Goal: Information Seeking & Learning: Learn about a topic

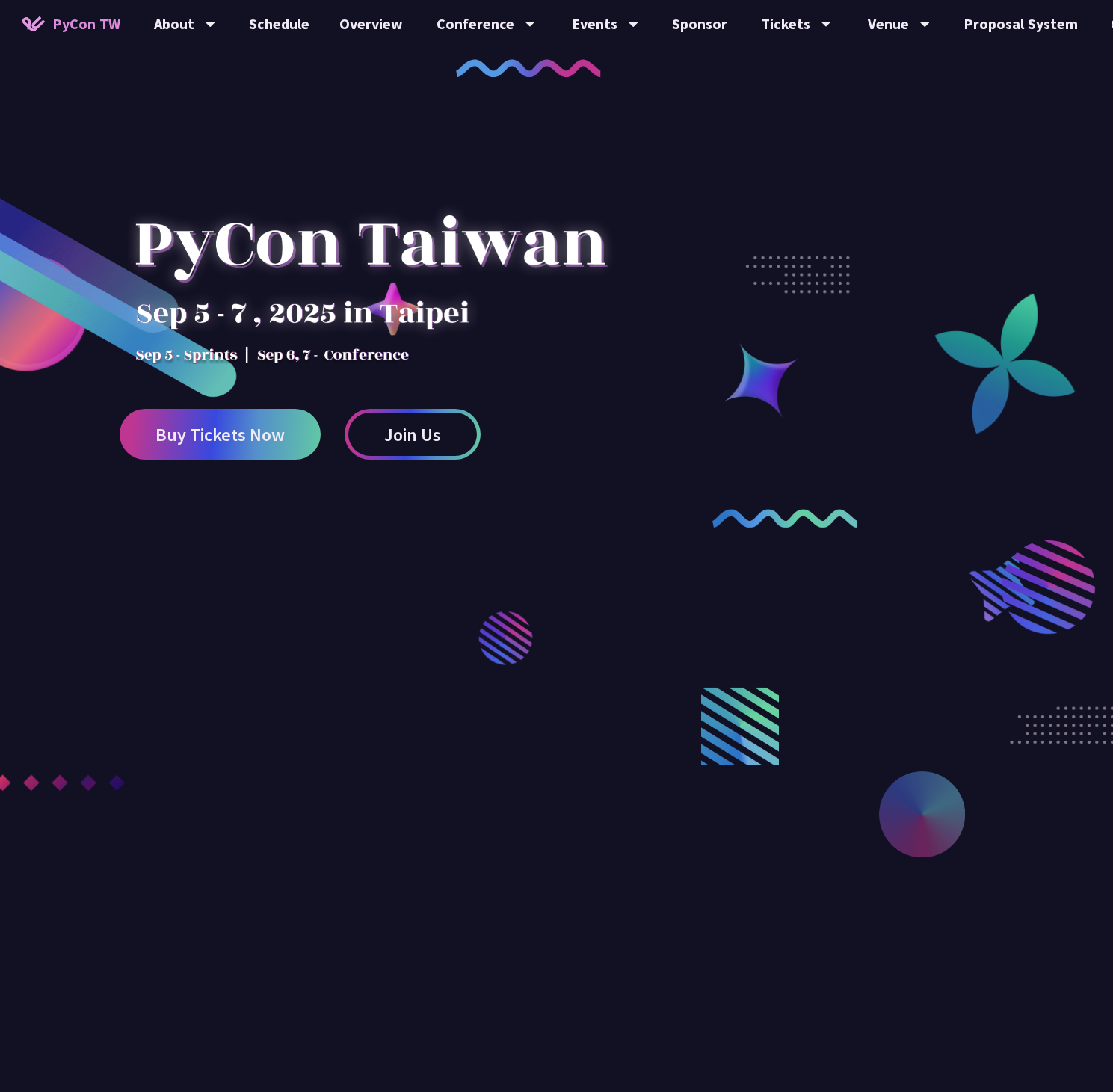
scroll to position [12, 0]
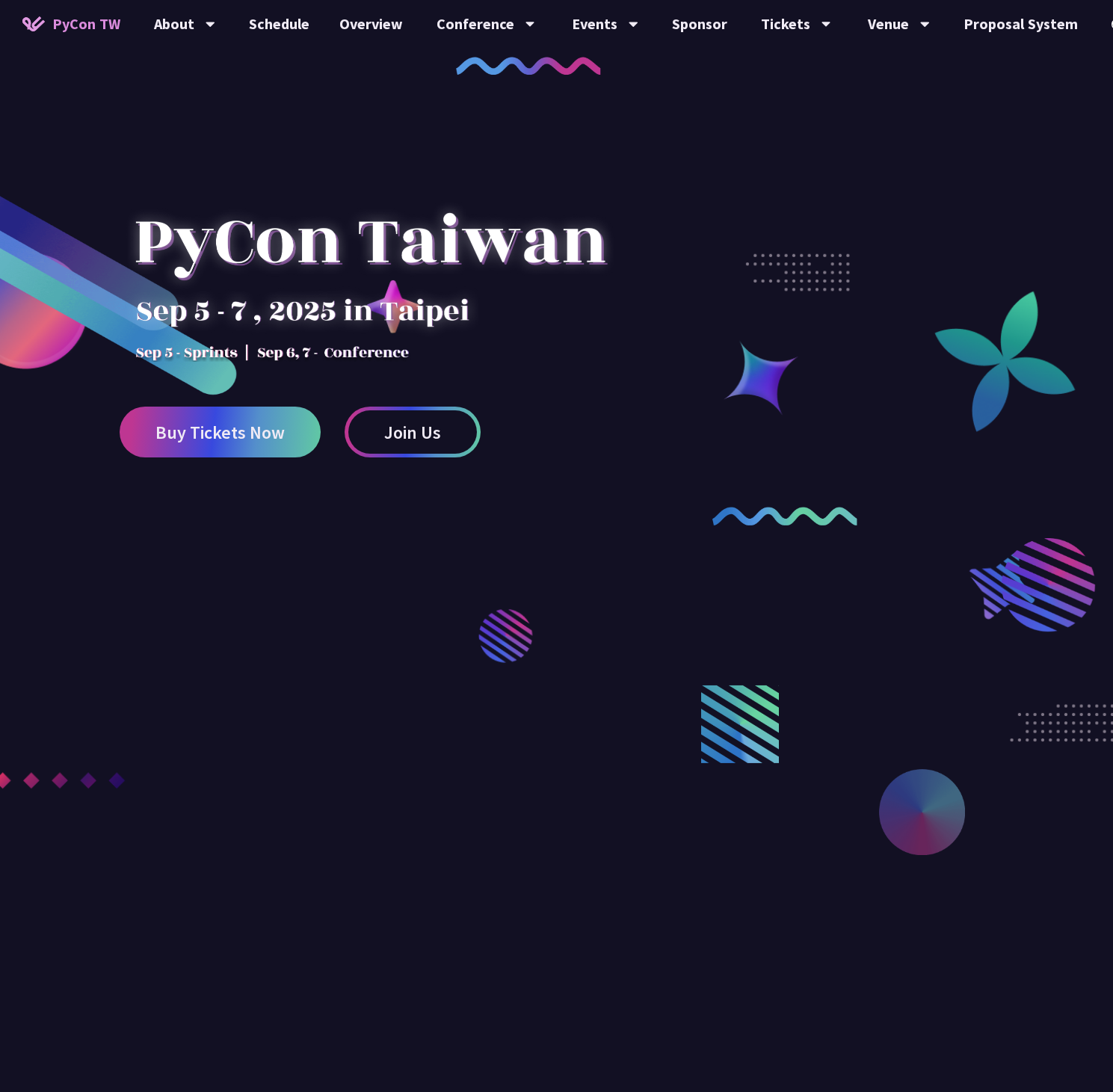
drag, startPoint x: 411, startPoint y: 310, endPoint x: 190, endPoint y: 297, distance: 221.4
click at [190, 297] on div at bounding box center [370, 258] width 501 height 210
click at [183, 311] on div at bounding box center [370, 258] width 501 height 210
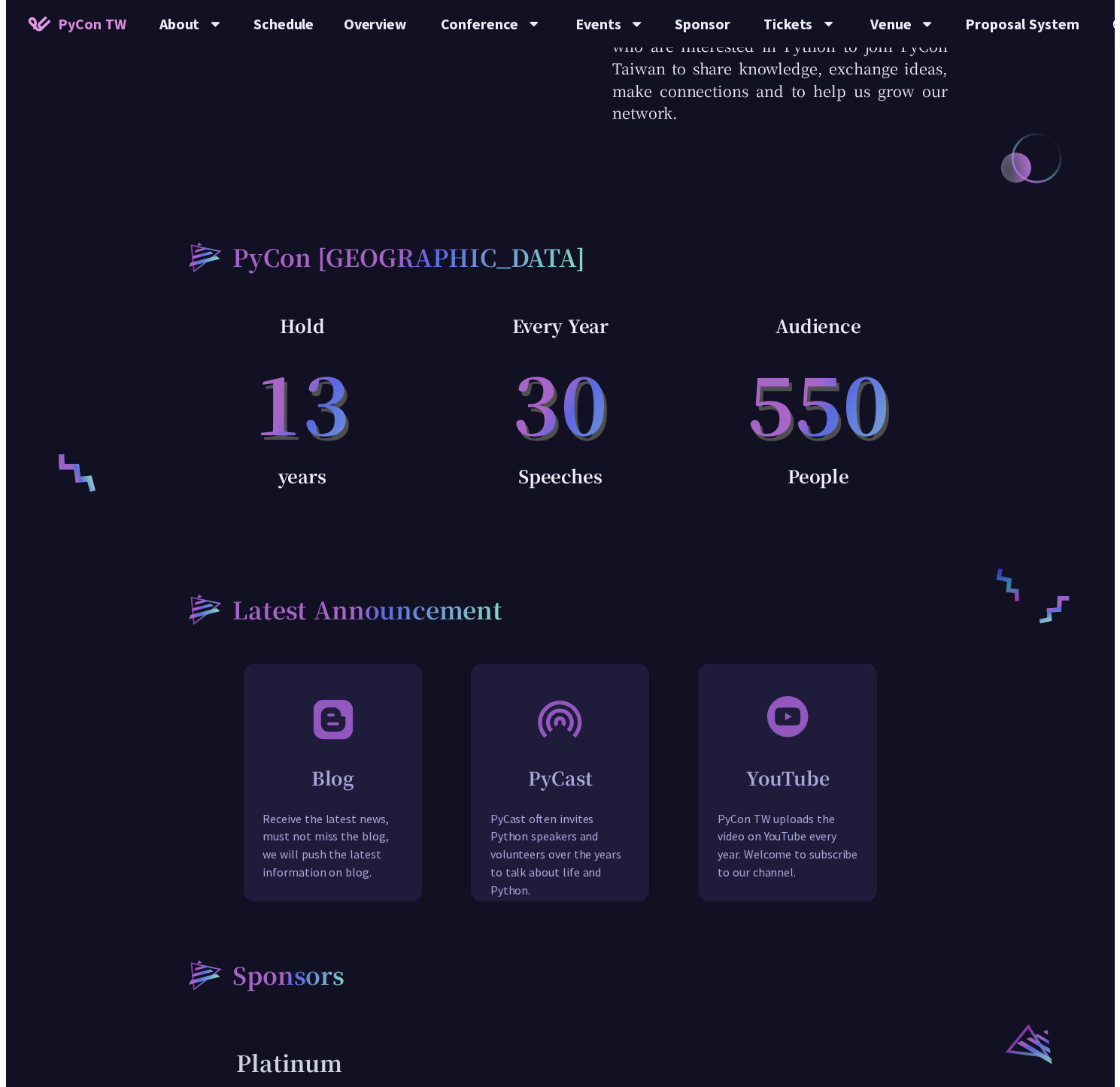
scroll to position [0, 0]
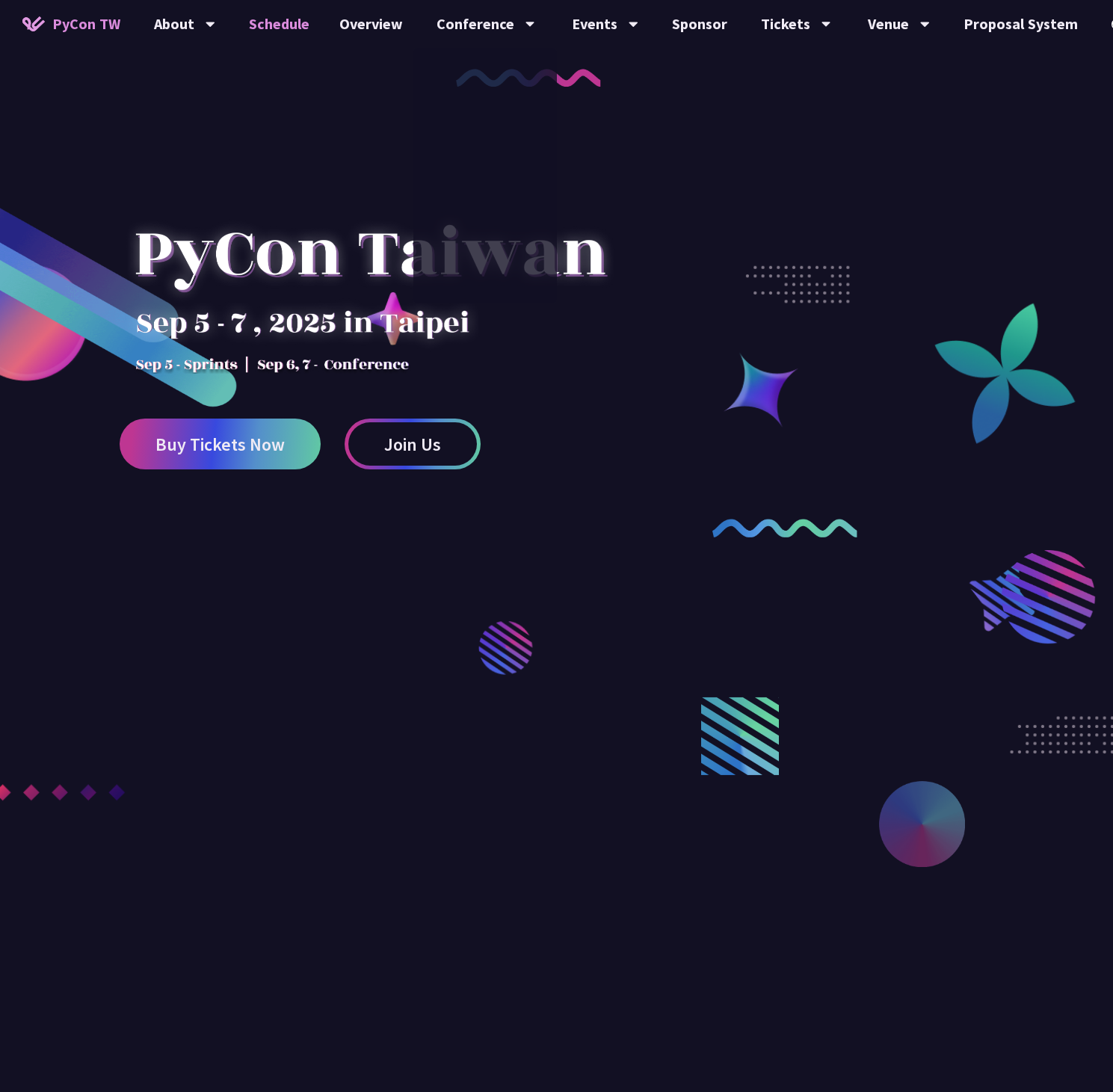
click at [237, 24] on link "Schedule" at bounding box center [280, 24] width 91 height 48
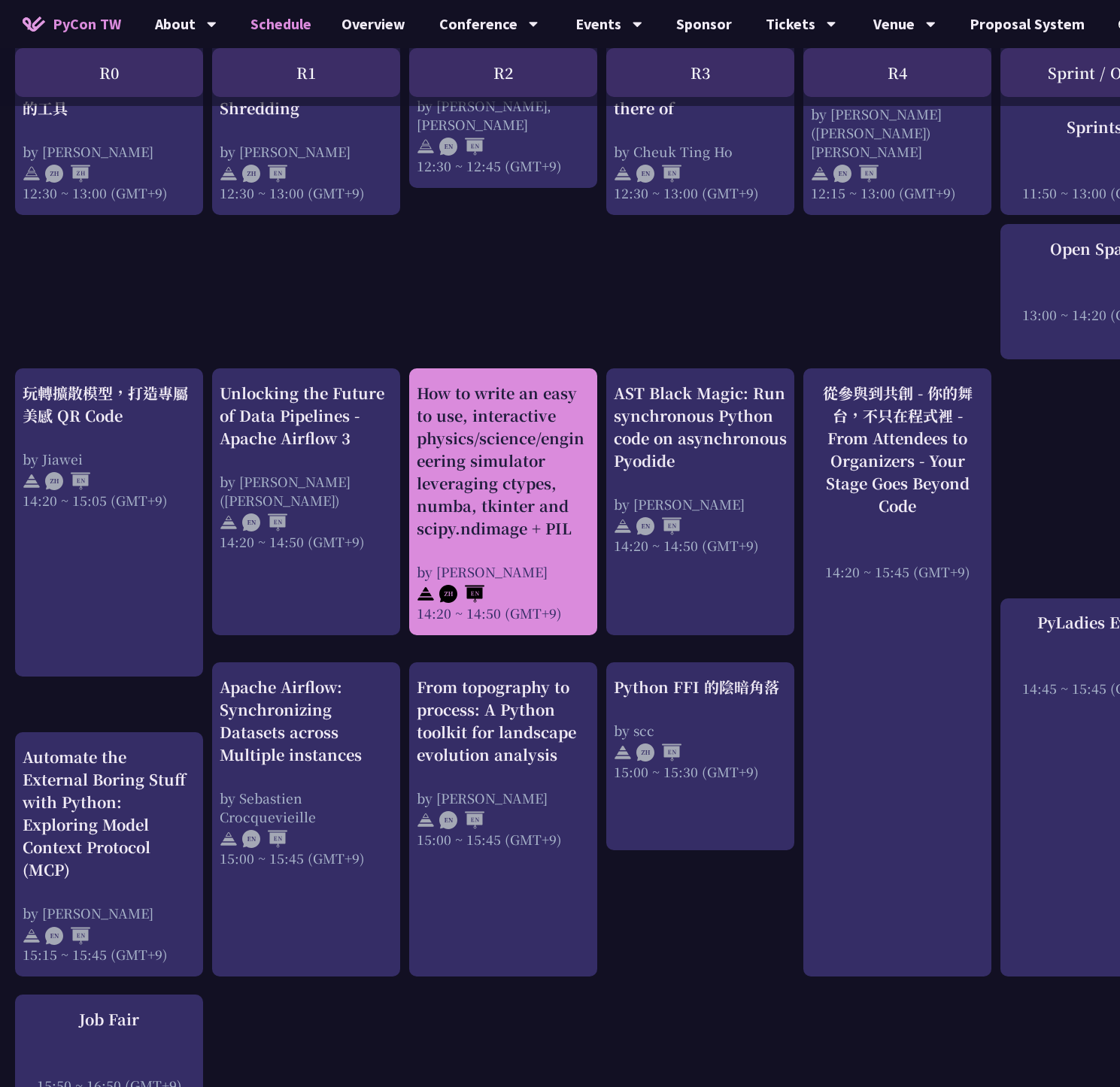
scroll to position [1083, 0]
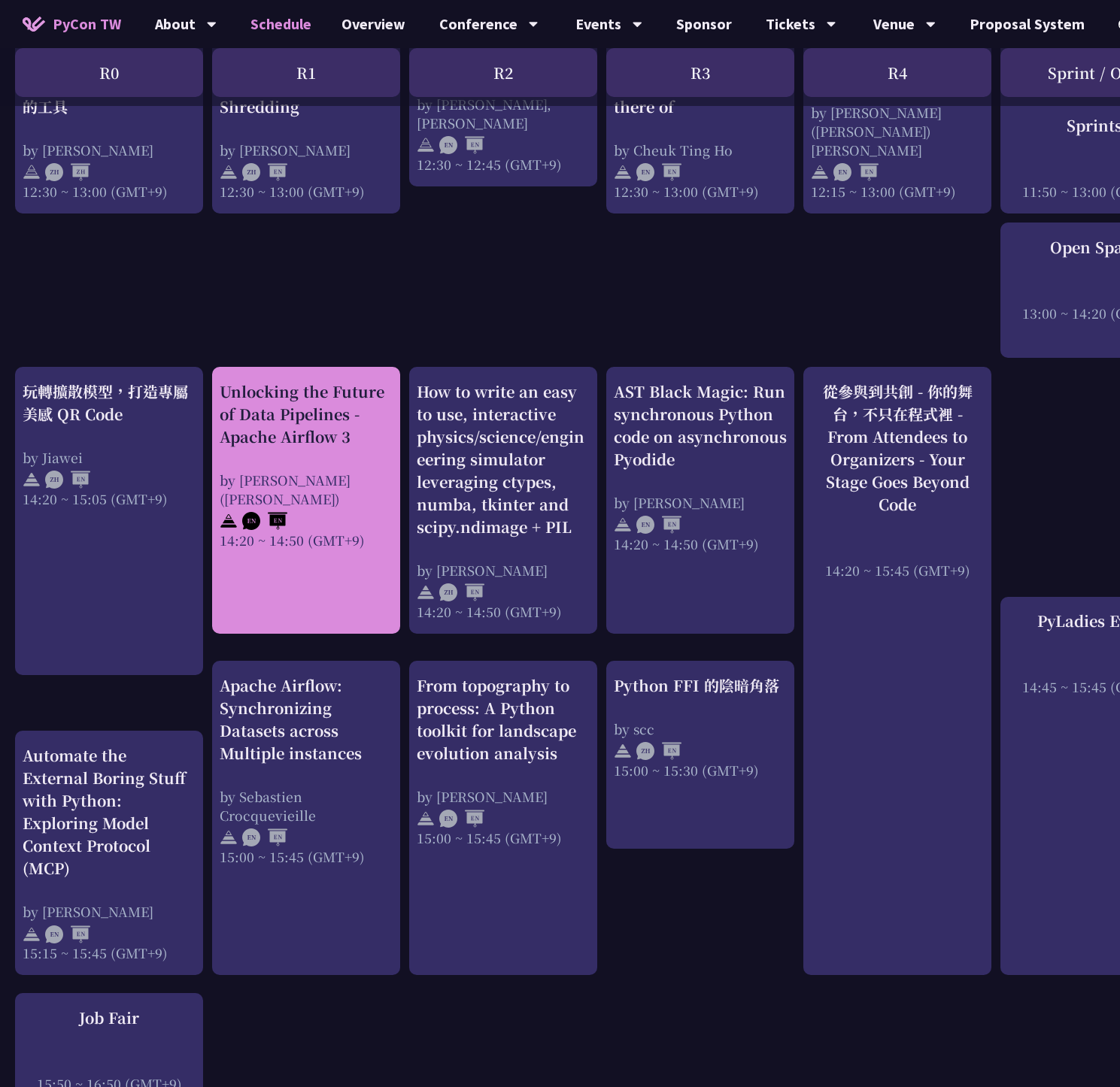
click at [280, 512] on img at bounding box center [265, 521] width 45 height 18
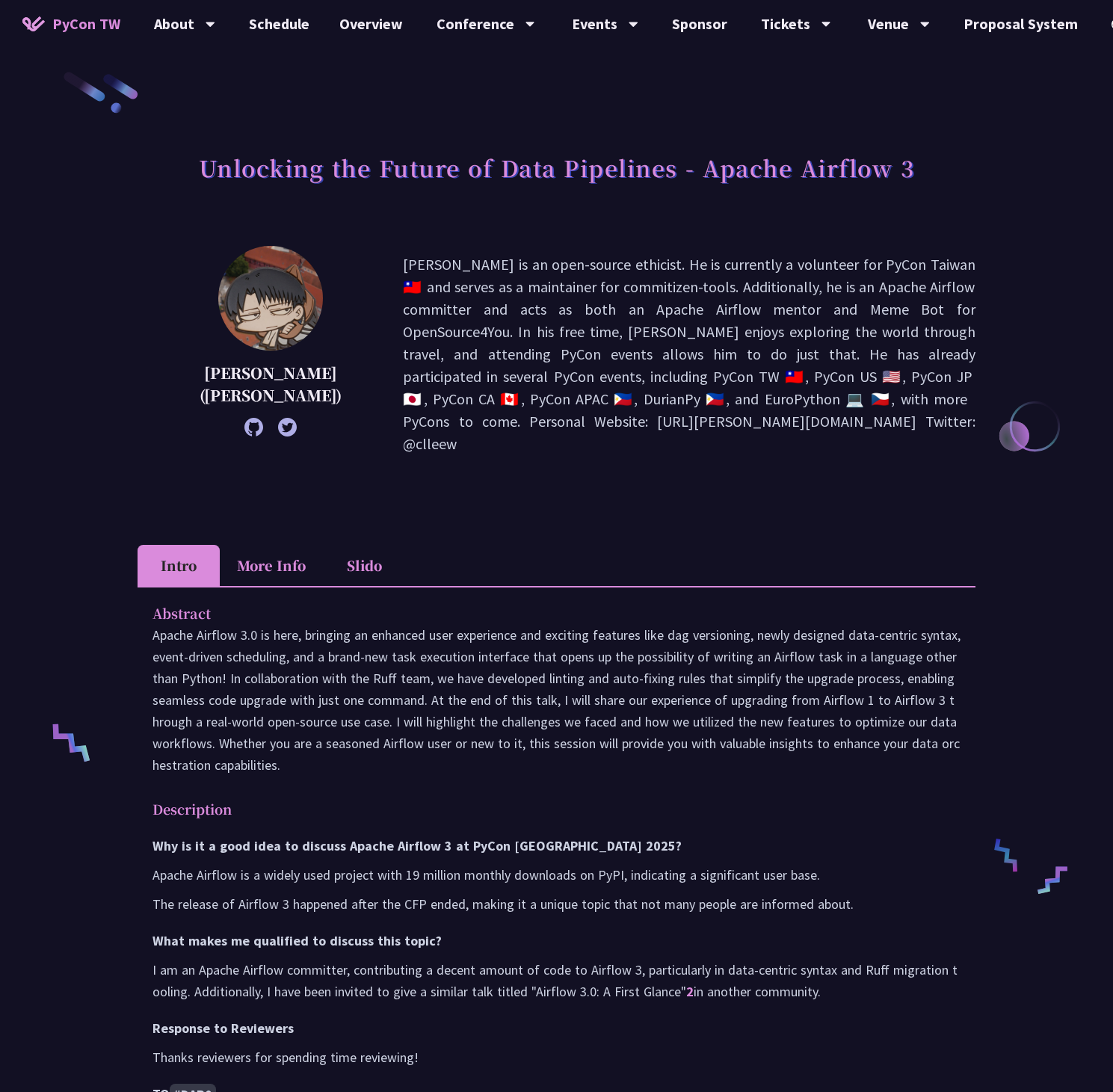
click at [221, 552] on li "More Info" at bounding box center [272, 565] width 103 height 41
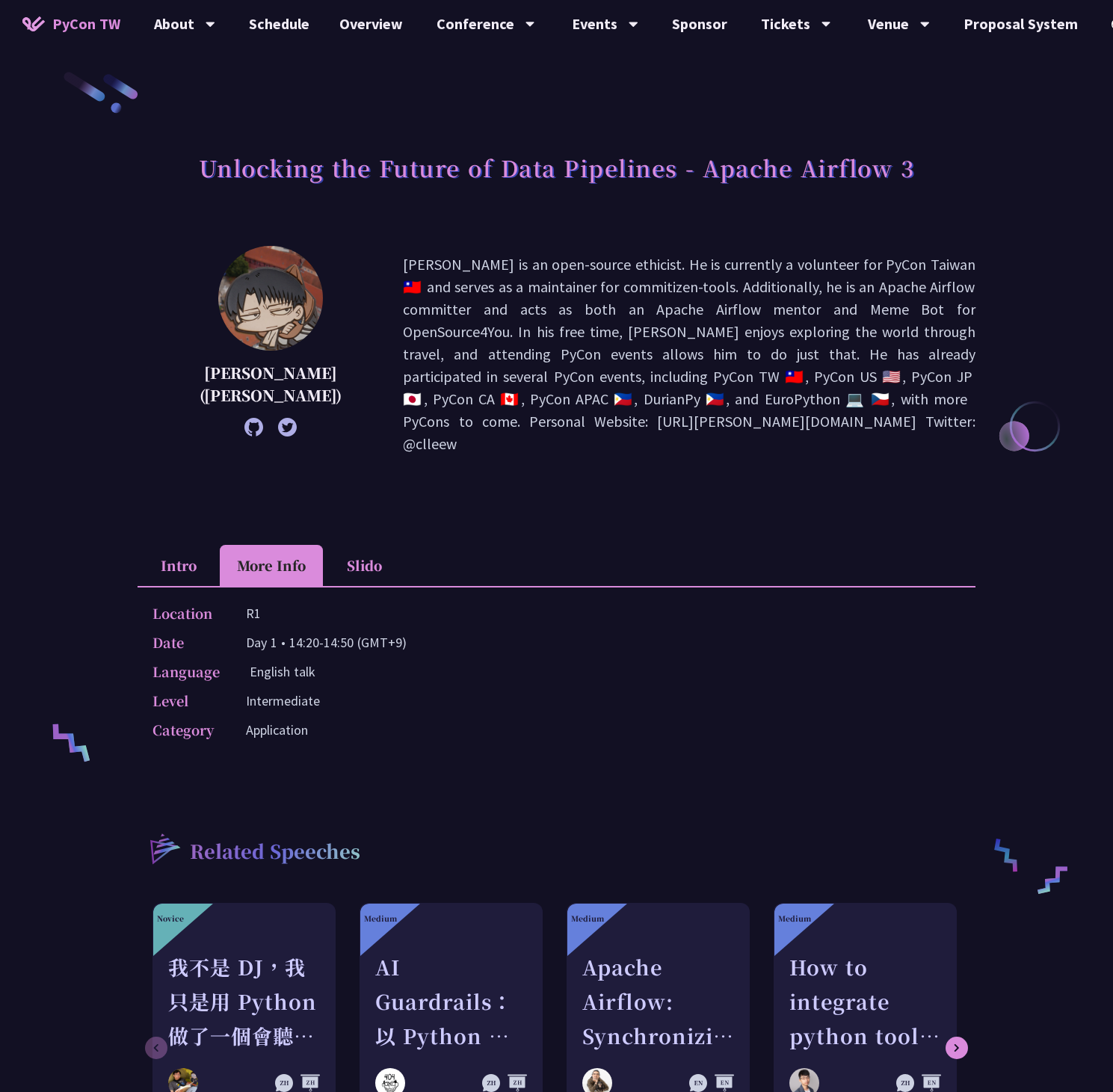
scroll to position [6, 0]
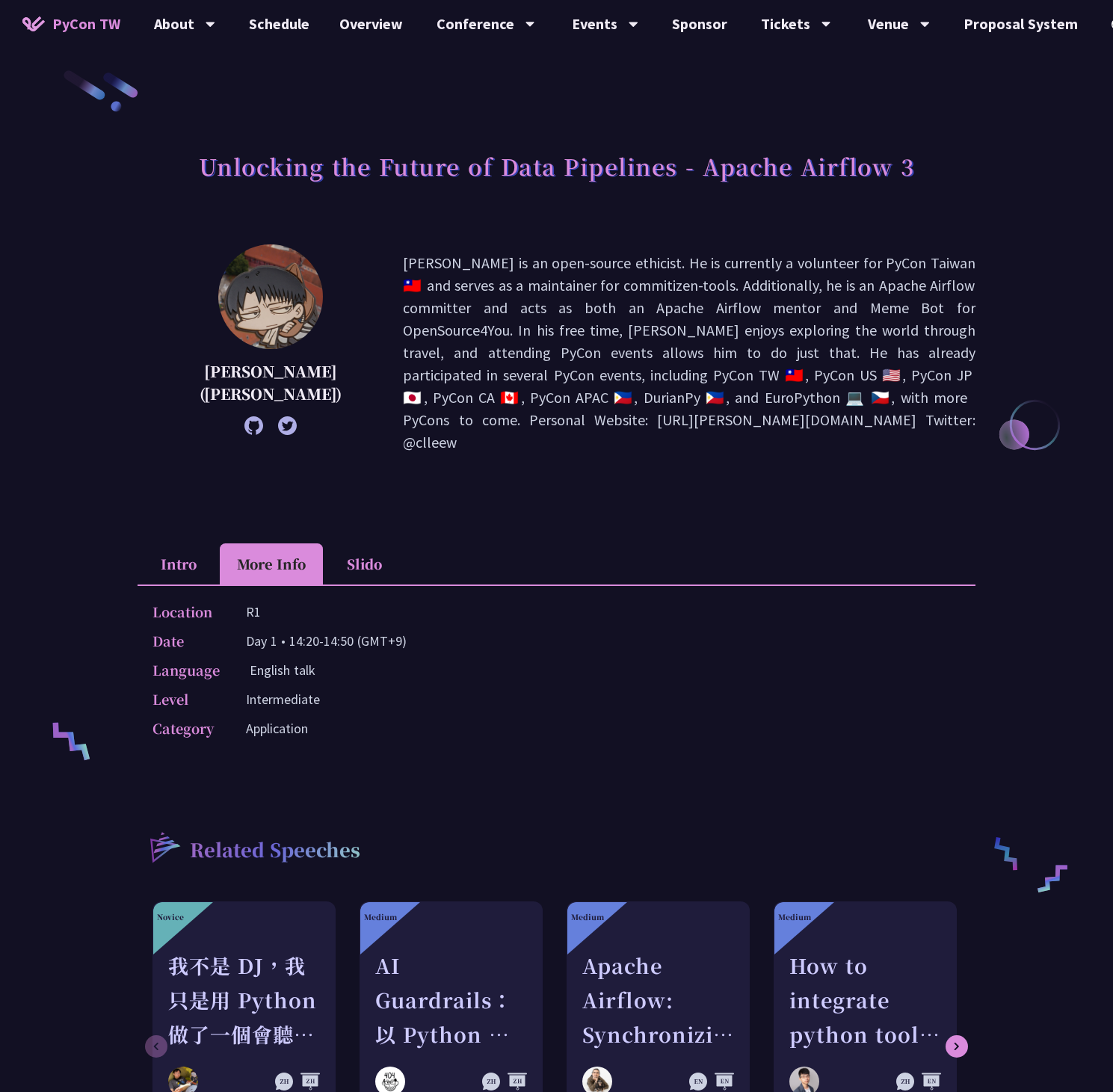
click at [321, 543] on li "More Info" at bounding box center [272, 563] width 103 height 41
click at [356, 543] on li "Slido" at bounding box center [364, 563] width 82 height 41
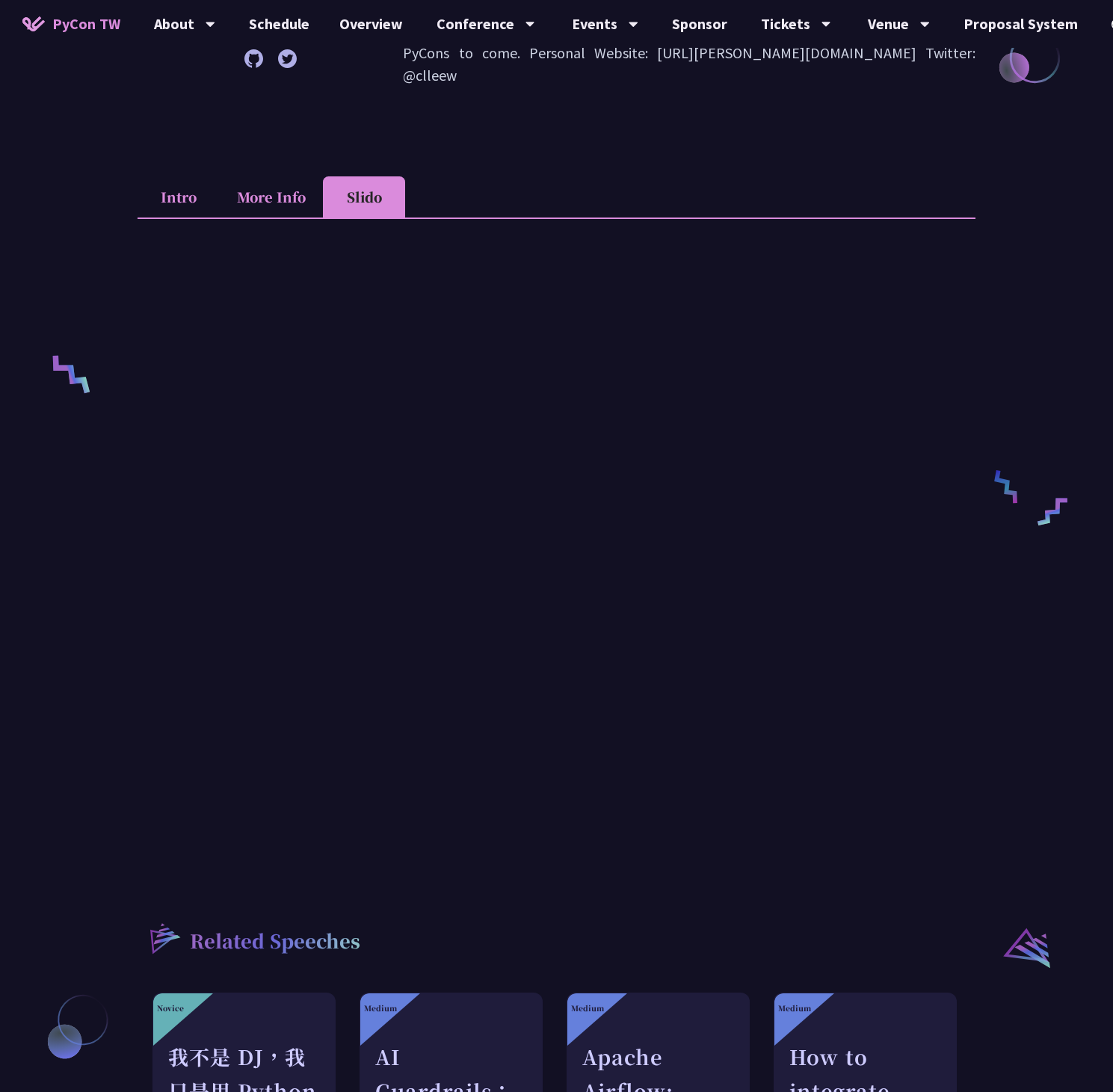
scroll to position [313, 0]
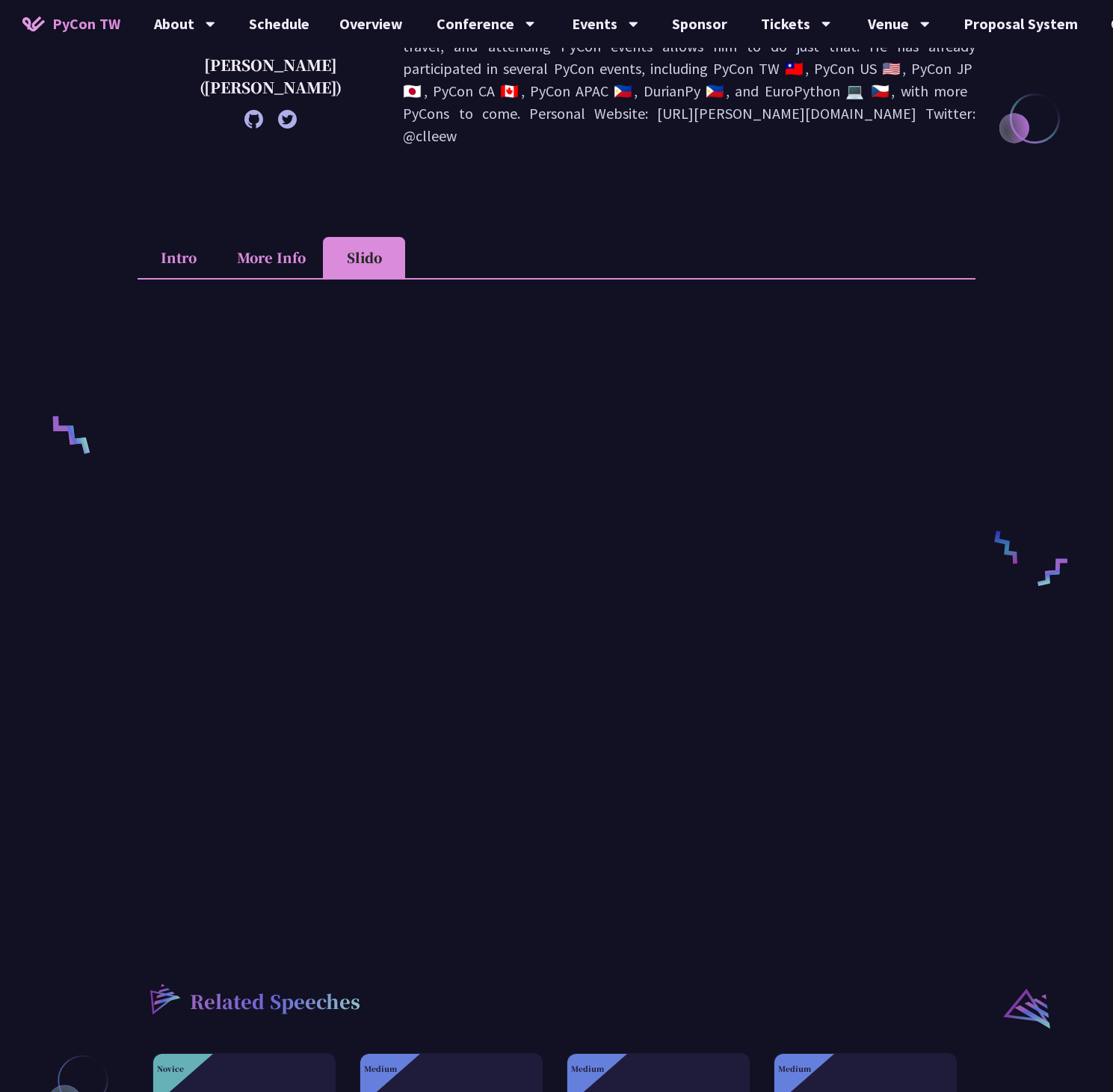
click at [266, 243] on li "More Info" at bounding box center [272, 257] width 103 height 41
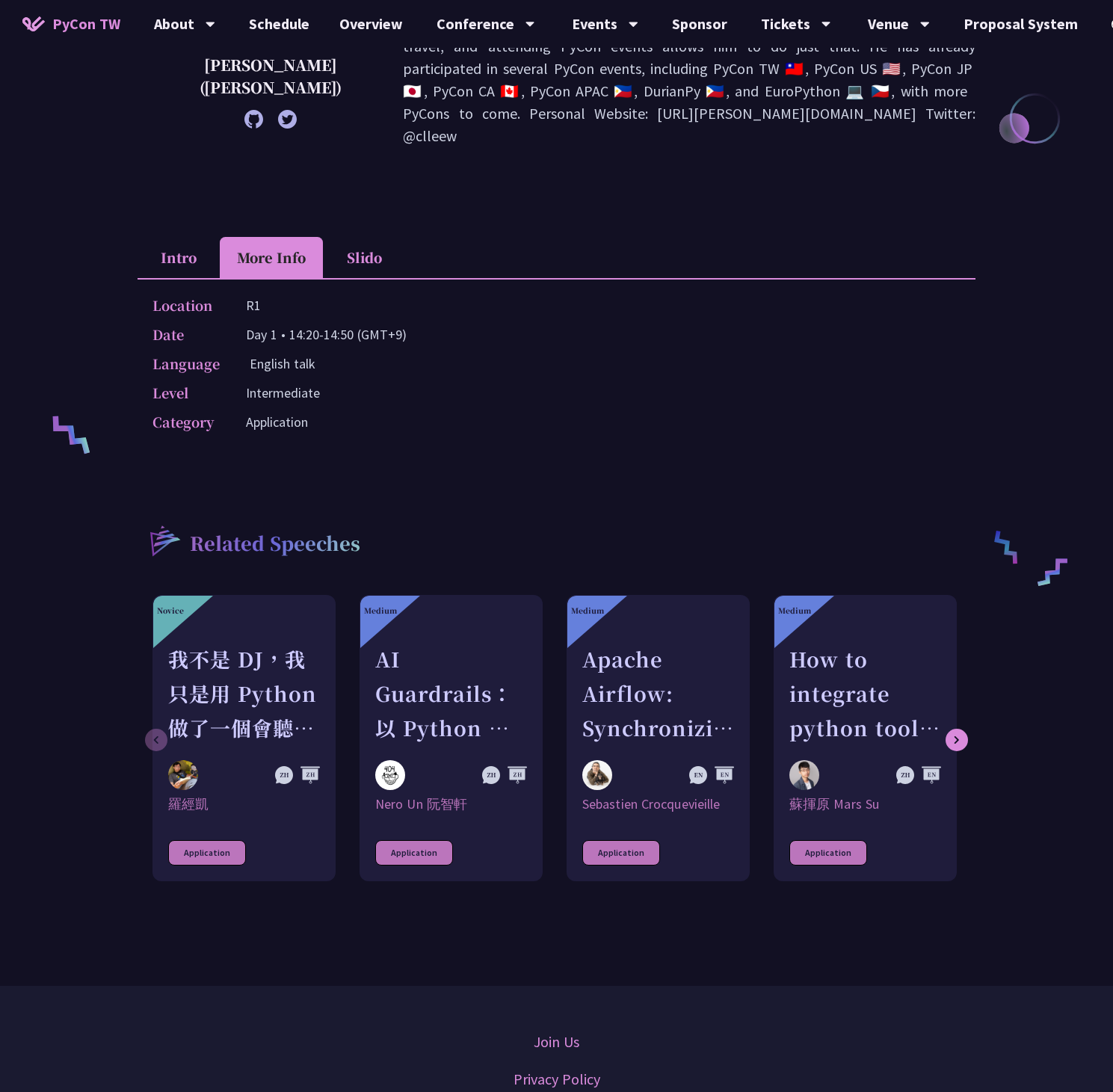
click at [190, 249] on li "Intro" at bounding box center [178, 257] width 82 height 41
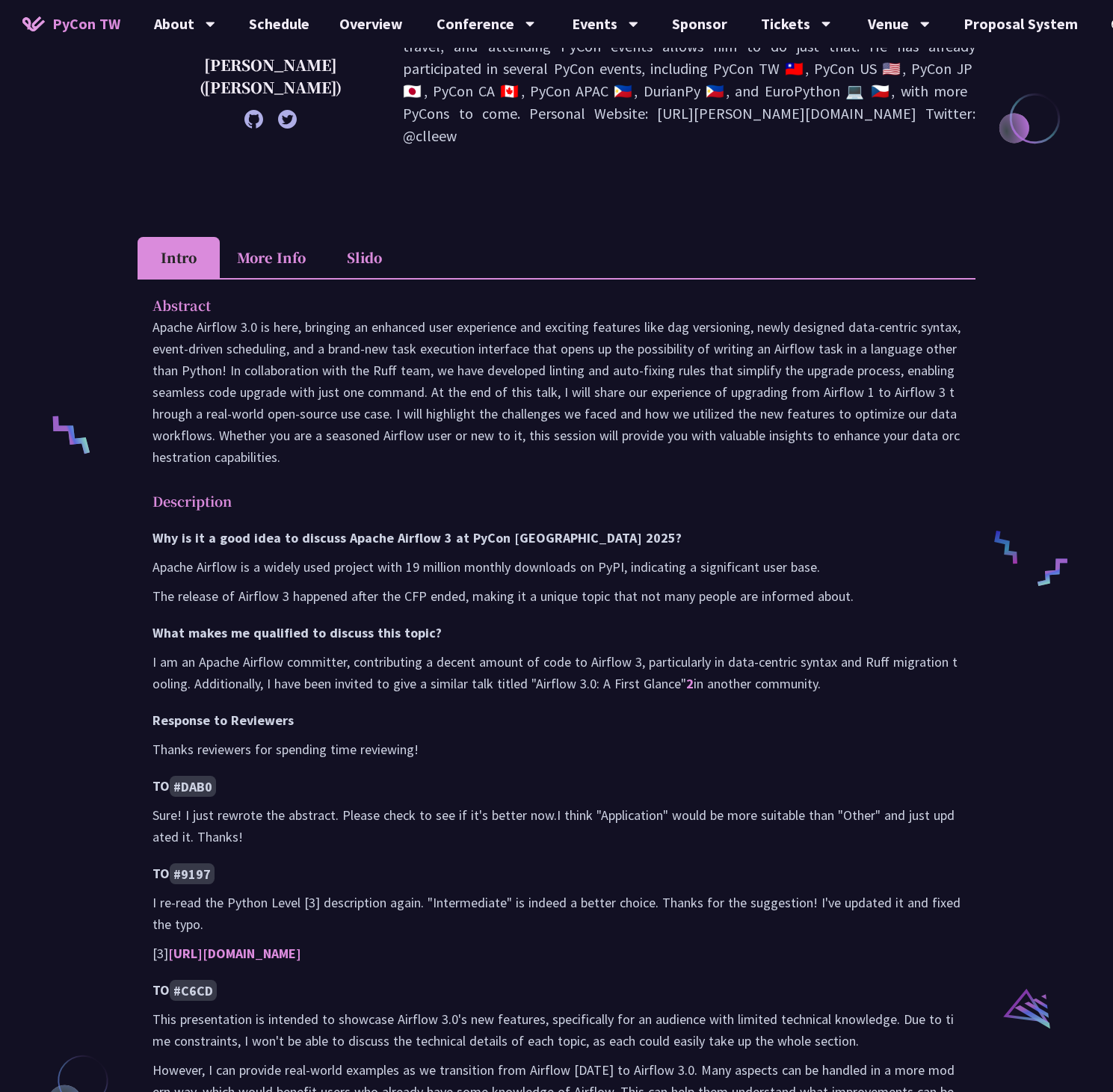
click at [271, 242] on li "More Info" at bounding box center [272, 257] width 103 height 41
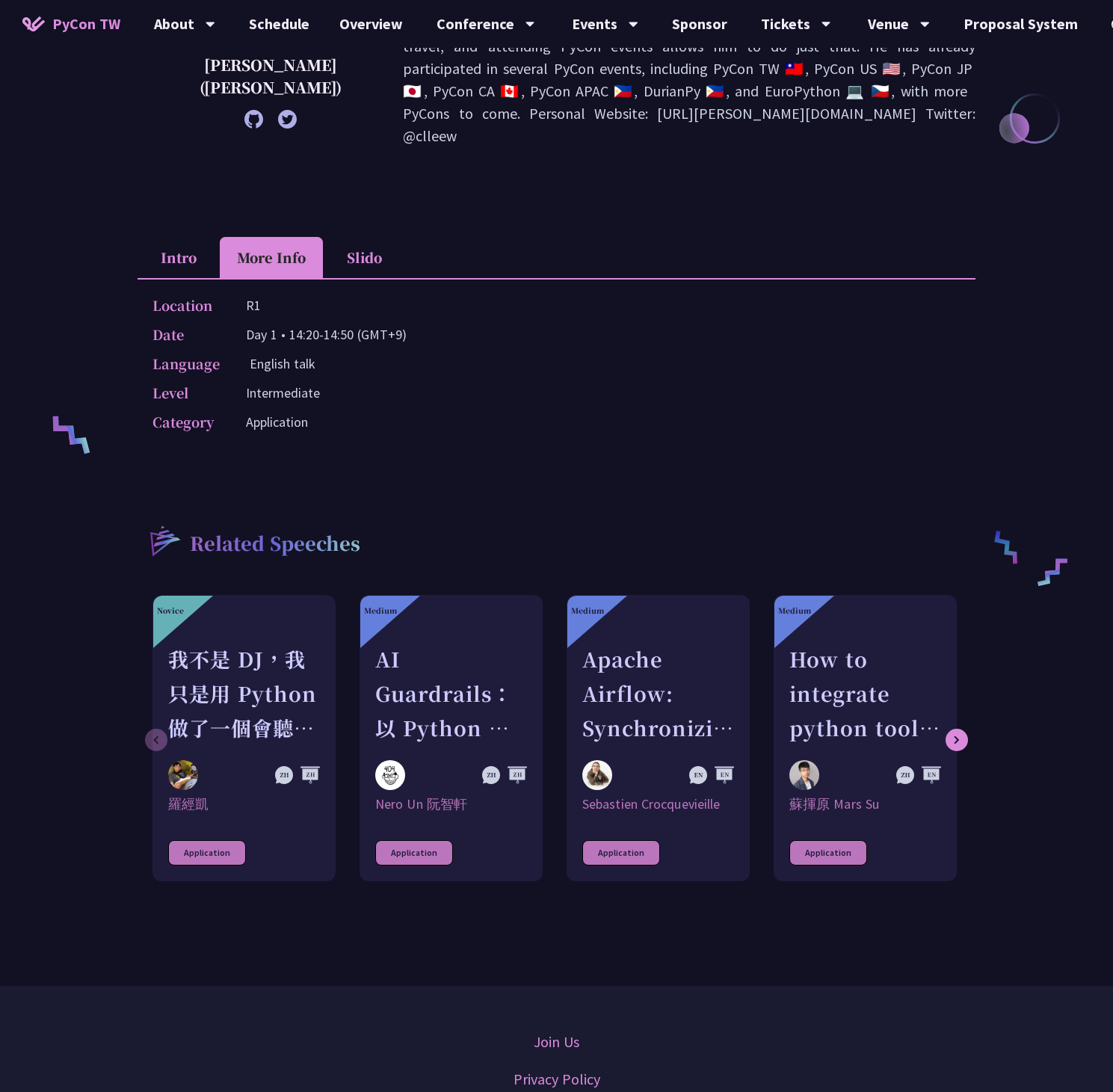
click at [337, 241] on li "Slido" at bounding box center [364, 257] width 82 height 41
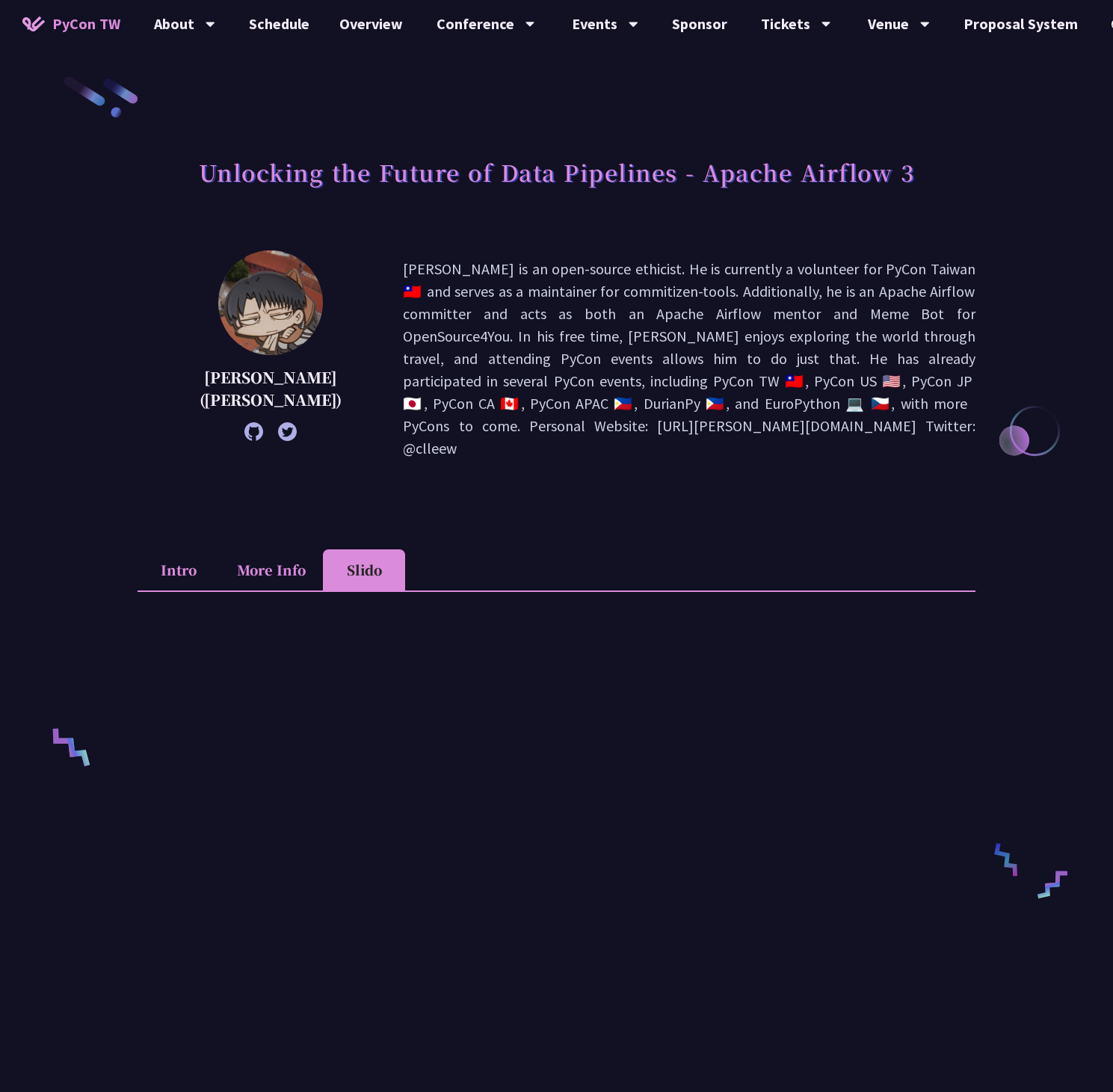
scroll to position [1, 0]
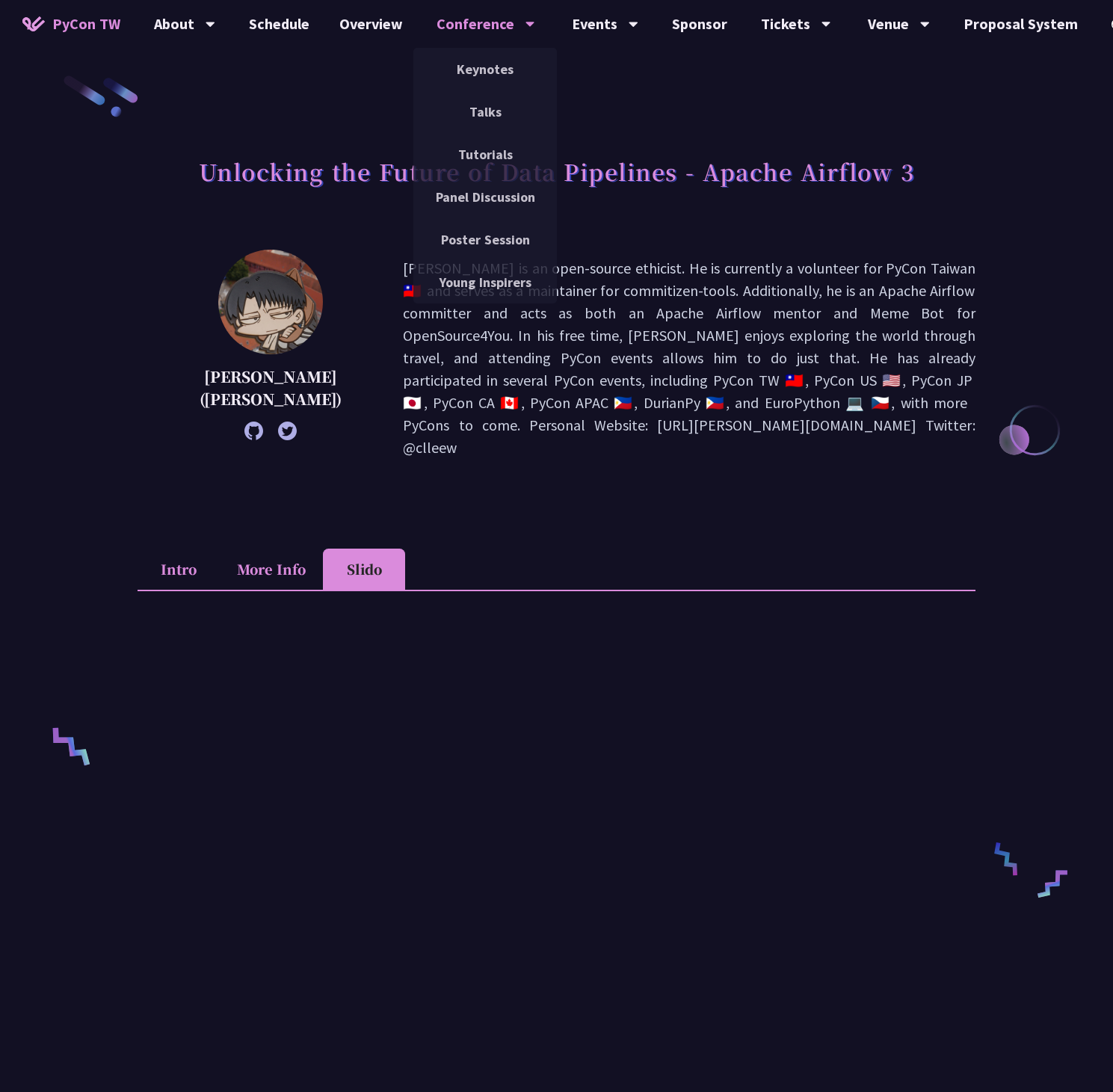
click at [215, 34] on div "Conference" at bounding box center [184, 24] width 61 height 48
click at [501, 101] on link "Talks" at bounding box center [485, 112] width 143 height 35
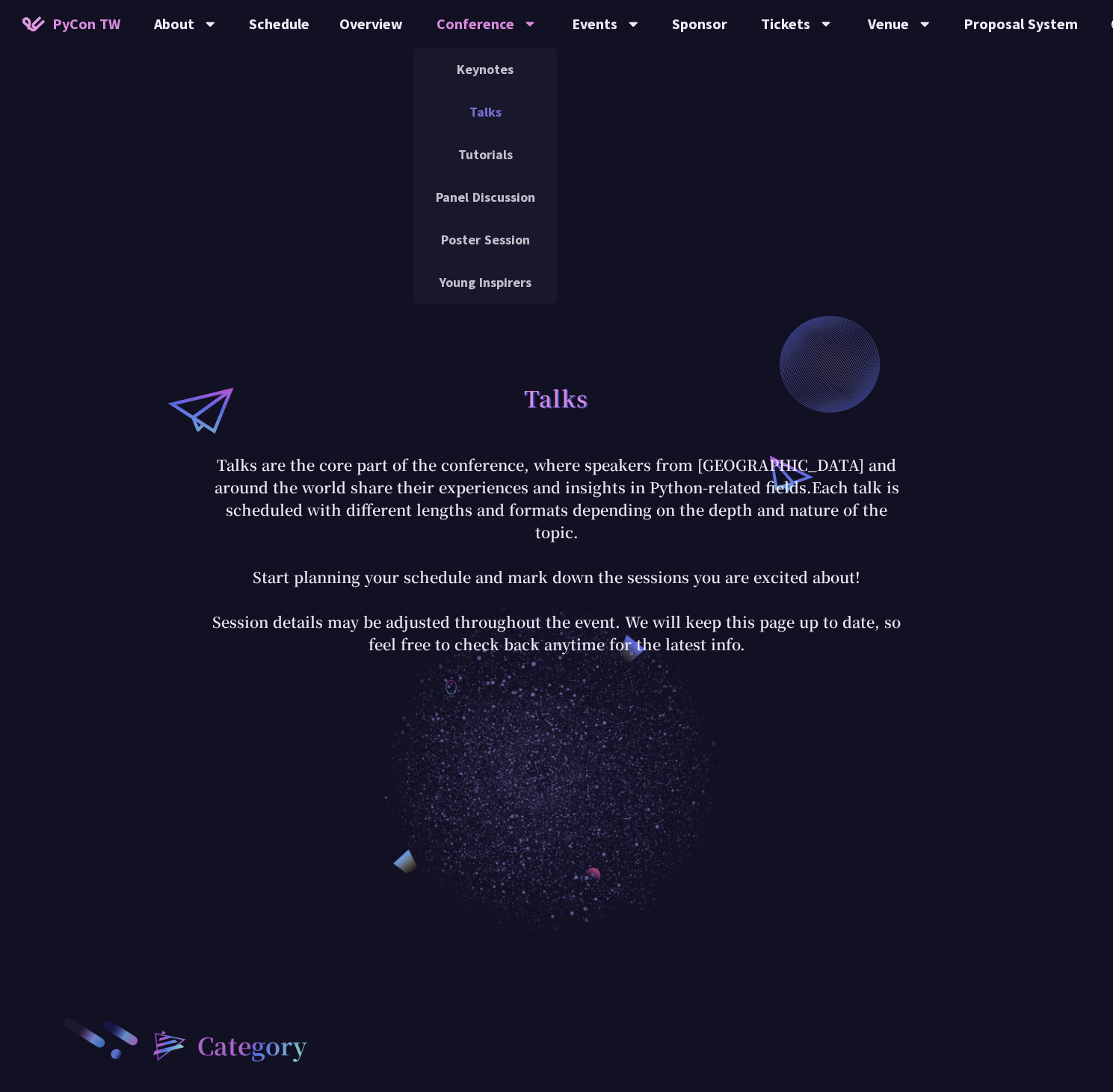
click at [474, 121] on link "Talks" at bounding box center [485, 112] width 143 height 35
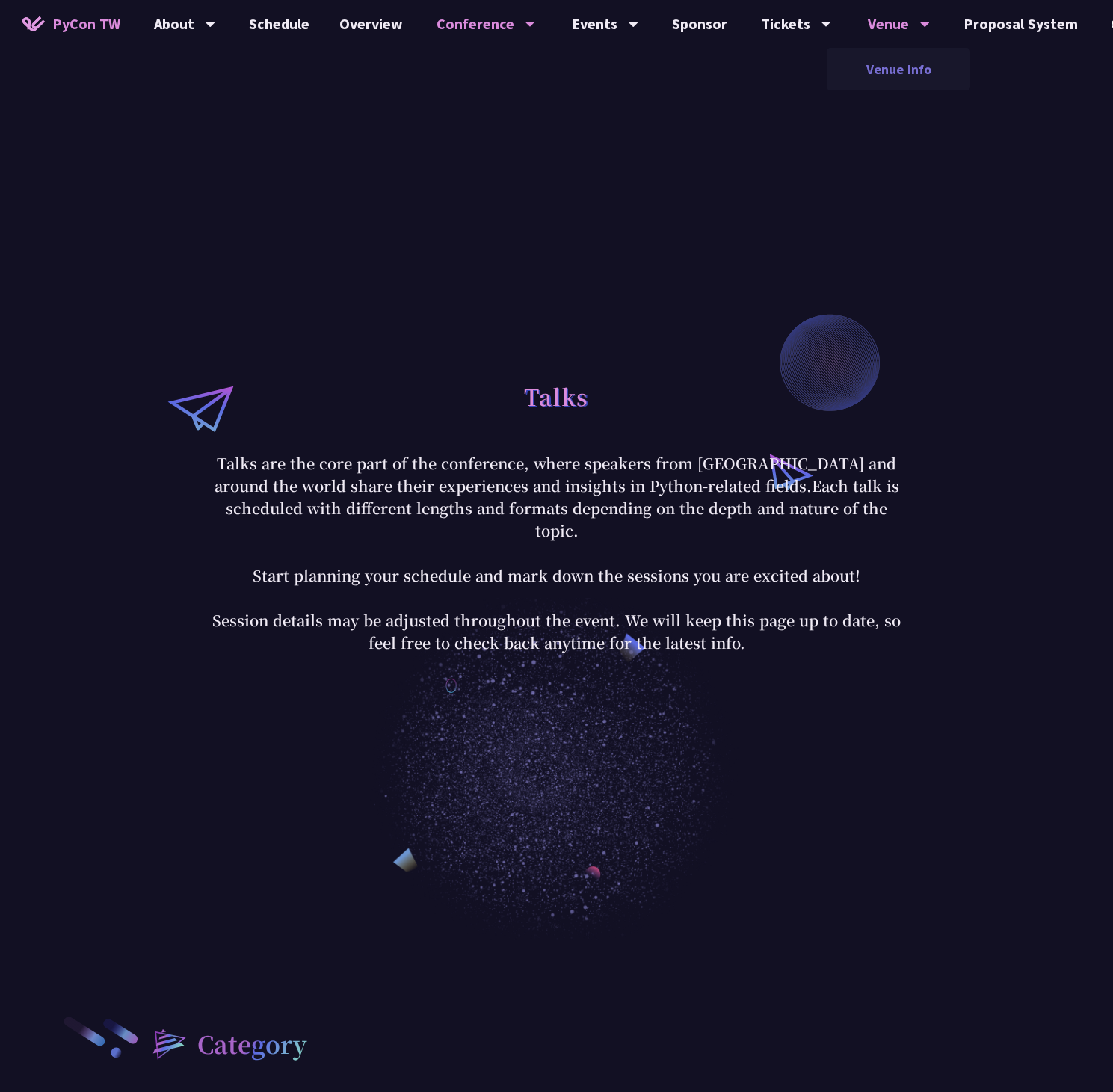
click at [907, 52] on link "Venue Info" at bounding box center [899, 69] width 143 height 35
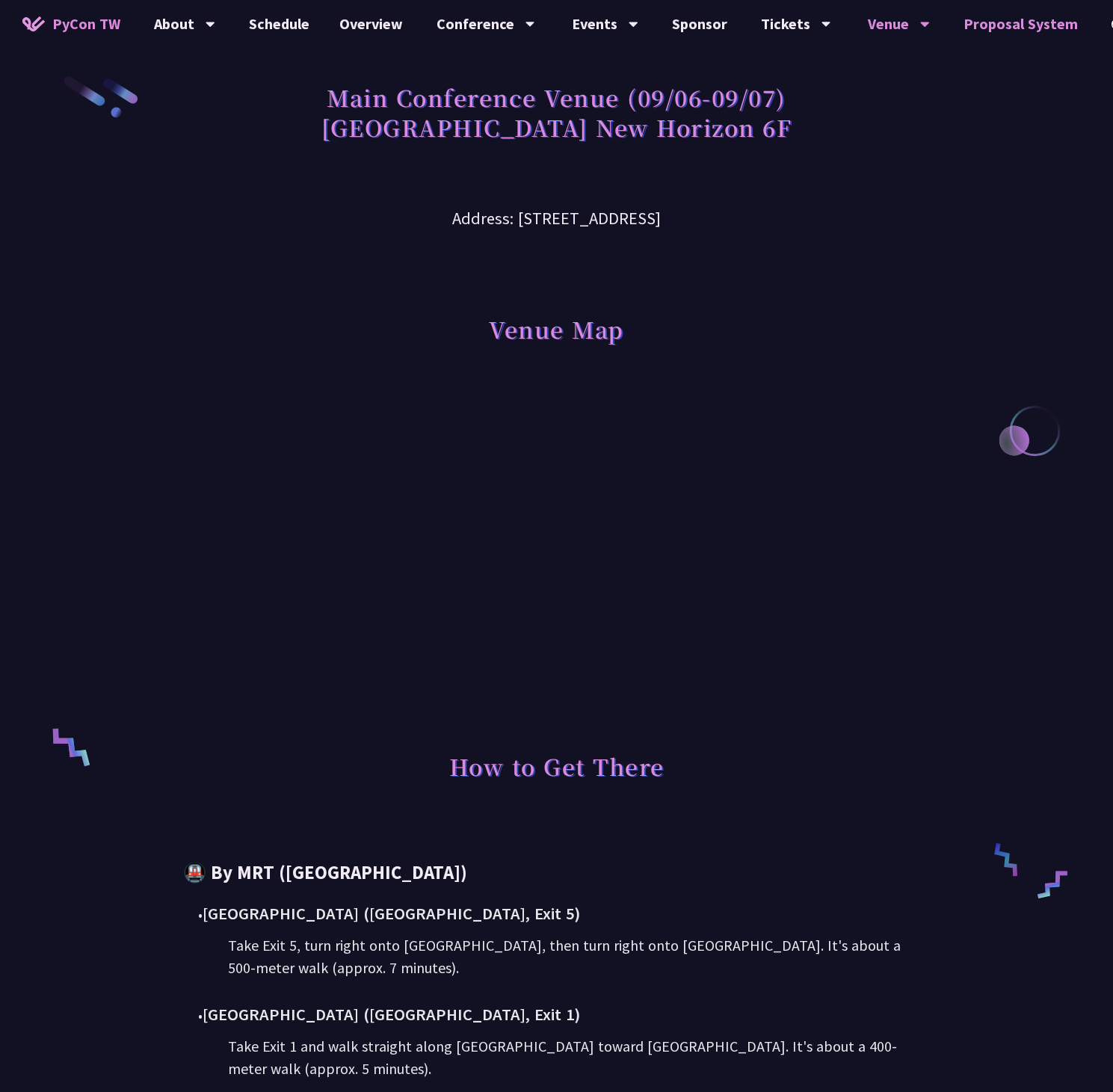
click at [999, 31] on link "Proposal System" at bounding box center [1020, 24] width 144 height 48
